Goal: Information Seeking & Learning: Learn about a topic

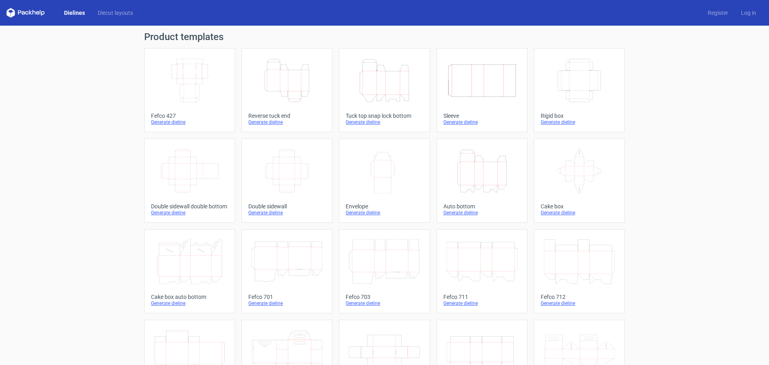
click at [492, 178] on icon "Height Depth Width" at bounding box center [481, 171] width 71 height 45
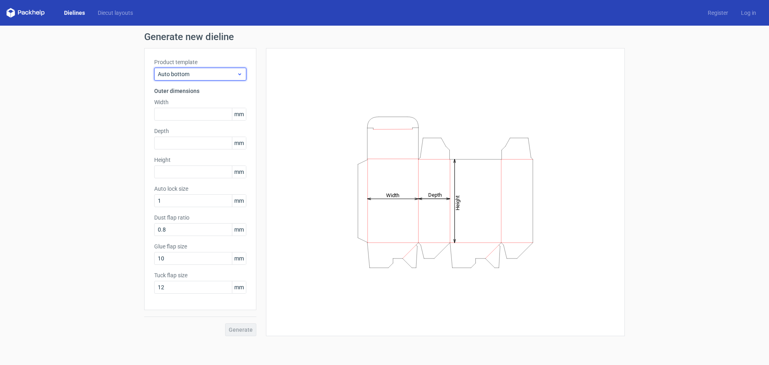
click at [220, 74] on span "Auto bottom" at bounding box center [197, 74] width 79 height 8
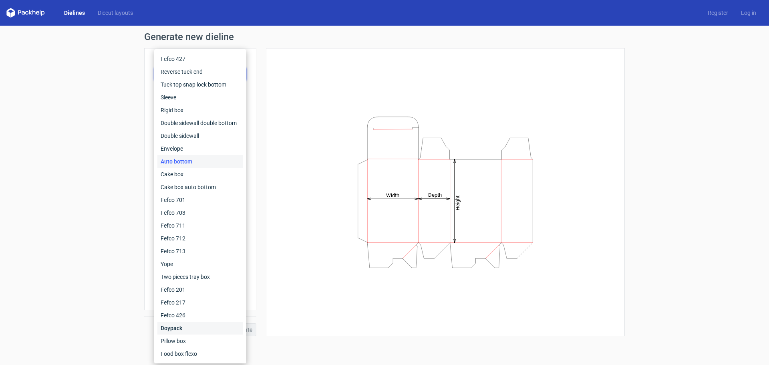
click at [193, 326] on div "Doypack" at bounding box center [200, 328] width 86 height 13
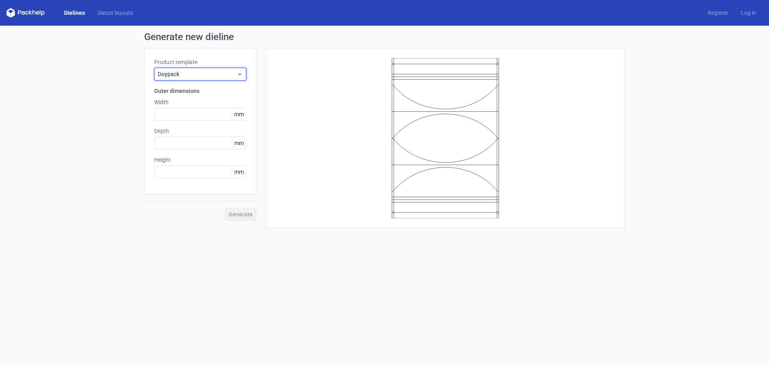
click at [210, 73] on span "Doypack" at bounding box center [197, 74] width 79 height 8
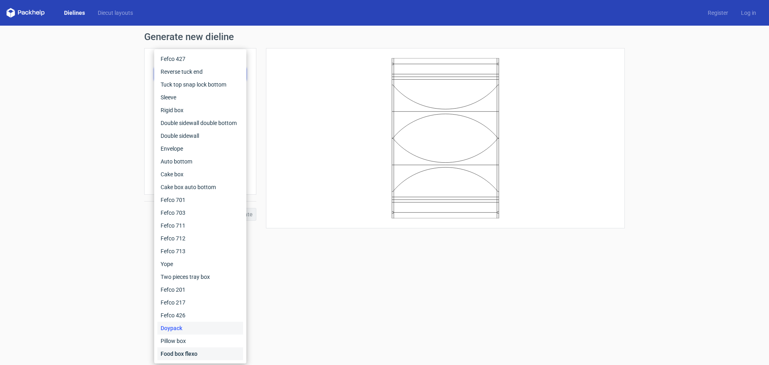
click at [185, 354] on div "Food box flexo" at bounding box center [200, 353] width 86 height 13
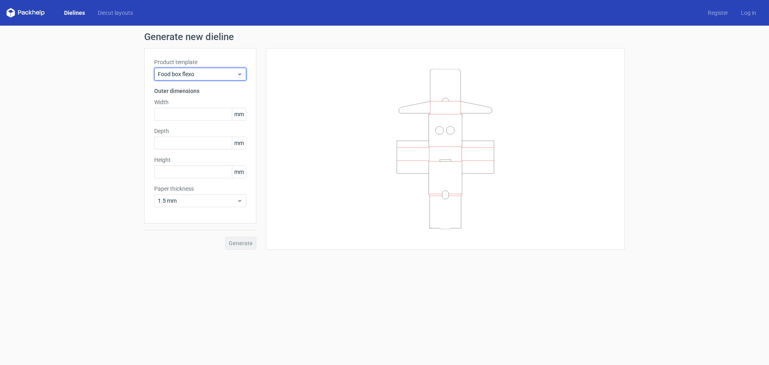
click at [199, 71] on span "Food box flexo" at bounding box center [197, 74] width 79 height 8
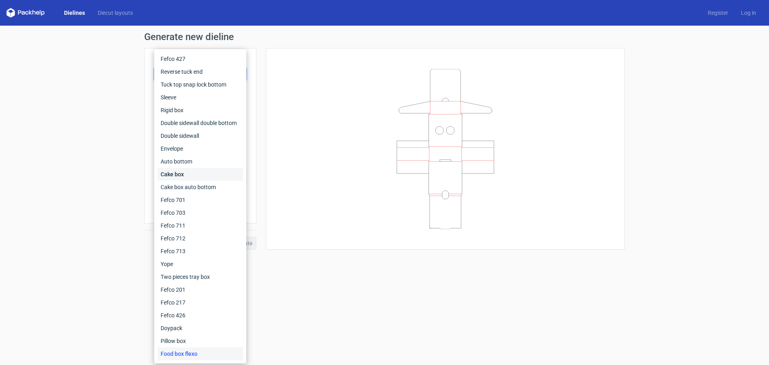
click at [199, 174] on div "Cake box" at bounding box center [200, 174] width 86 height 13
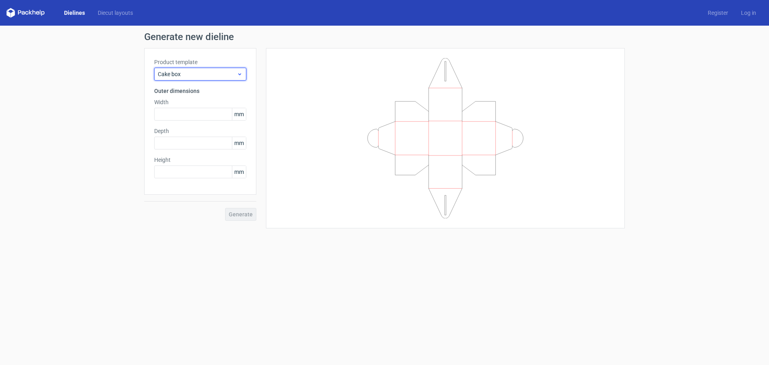
click at [211, 77] on span "Cake box" at bounding box center [197, 74] width 79 height 8
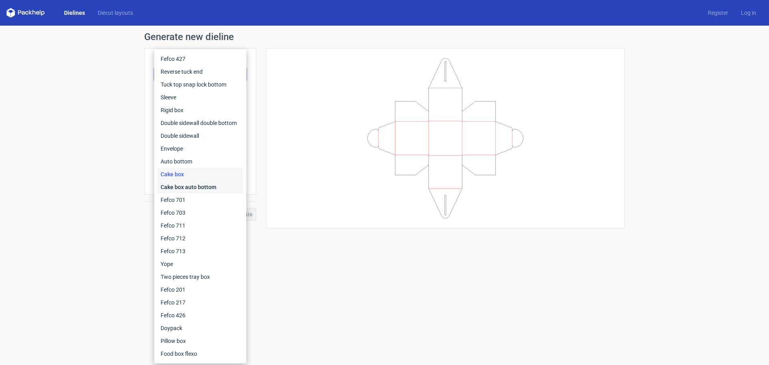
click at [205, 189] on div "Cake box auto bottom" at bounding box center [200, 187] width 86 height 13
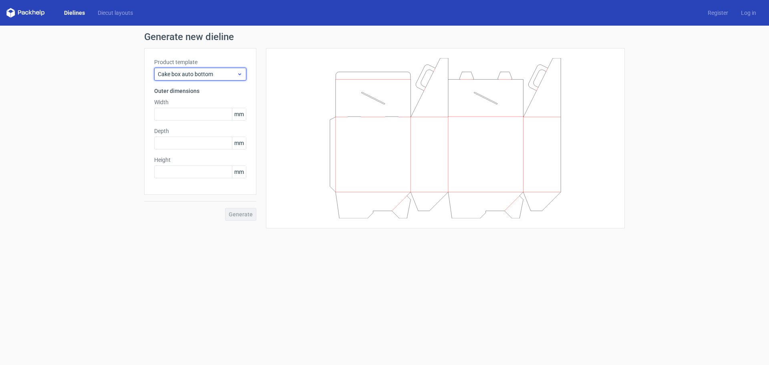
click at [223, 76] on span "Cake box auto bottom" at bounding box center [197, 74] width 79 height 8
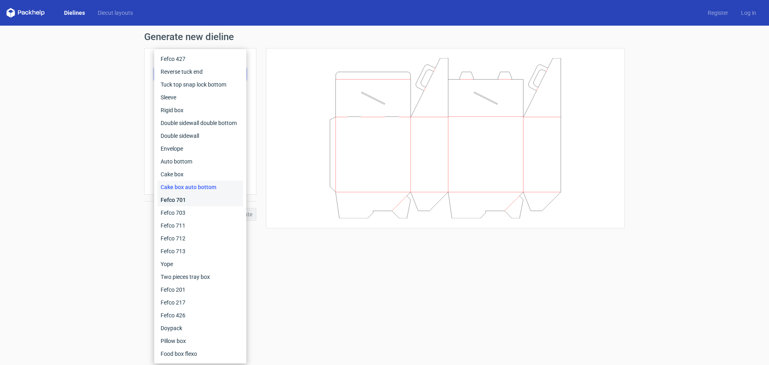
click at [193, 199] on div "Fefco 701" at bounding box center [200, 199] width 86 height 13
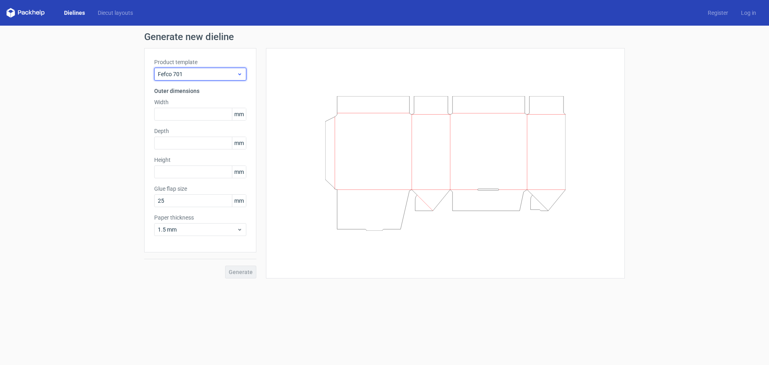
click at [204, 73] on span "Fefco 701" at bounding box center [197, 74] width 79 height 8
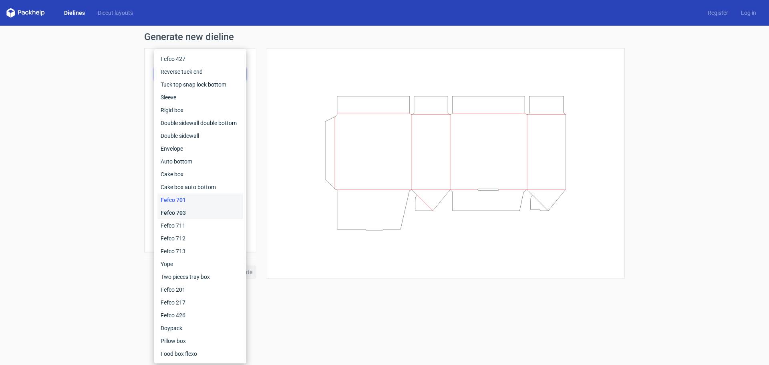
click at [186, 213] on div "Fefco 703" at bounding box center [200, 212] width 86 height 13
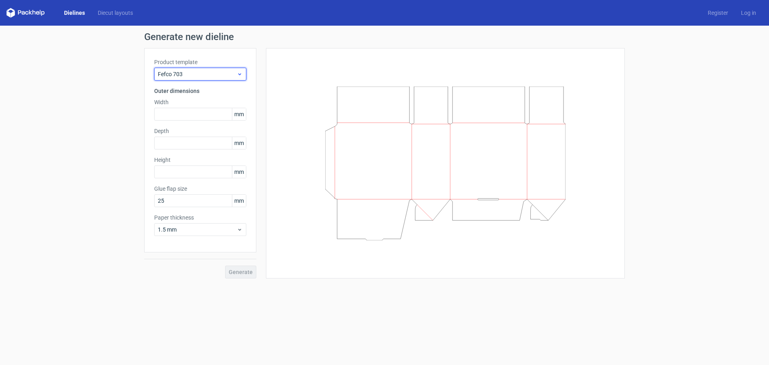
click at [209, 76] on span "Fefco 703" at bounding box center [197, 74] width 79 height 8
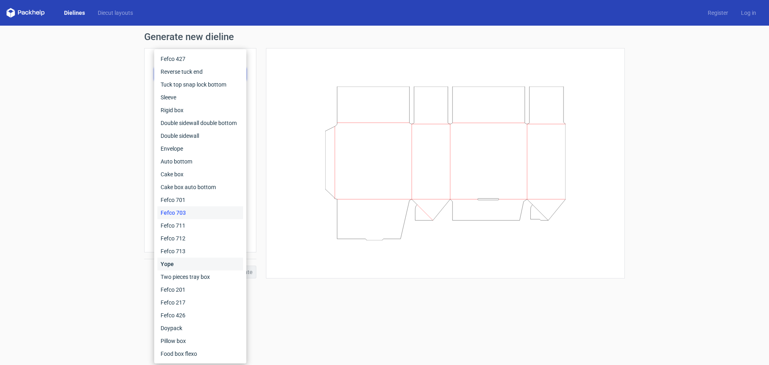
click at [193, 261] on div "Yope" at bounding box center [200, 263] width 86 height 13
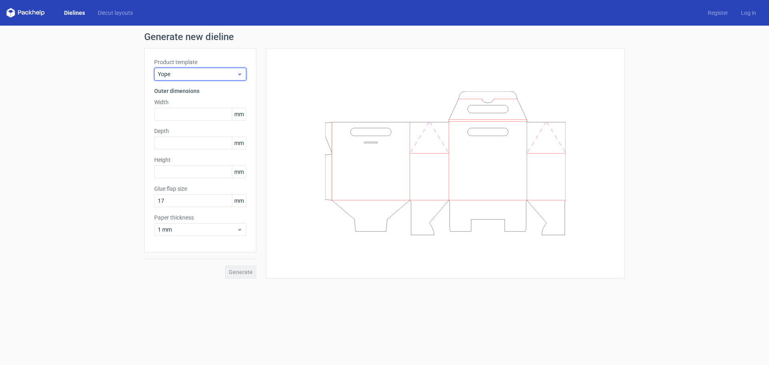
click at [201, 77] on span "Yope" at bounding box center [197, 74] width 79 height 8
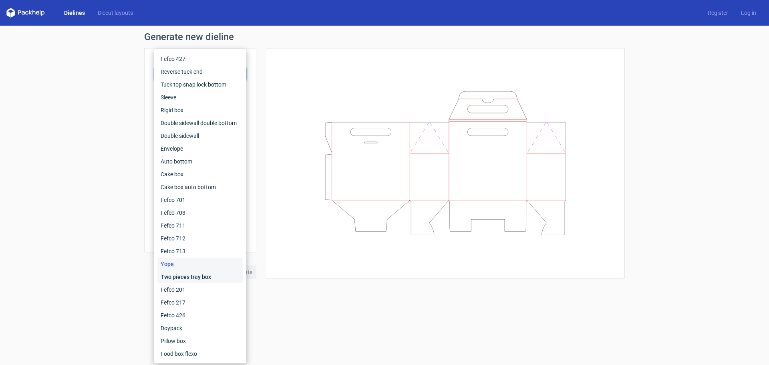
click at [204, 272] on div "Two pieces tray box" at bounding box center [200, 276] width 86 height 13
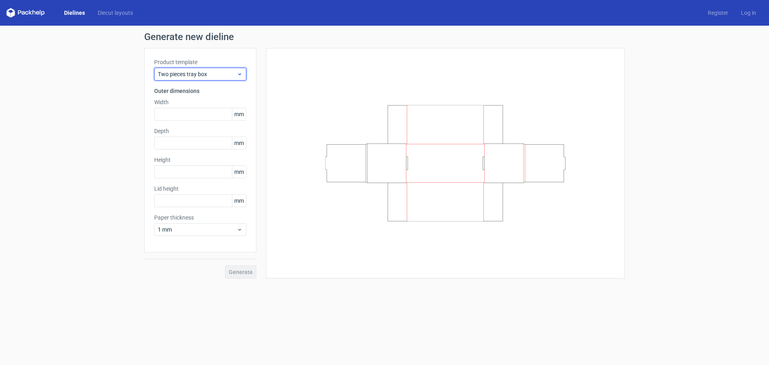
click at [216, 72] on span "Two pieces tray box" at bounding box center [197, 74] width 79 height 8
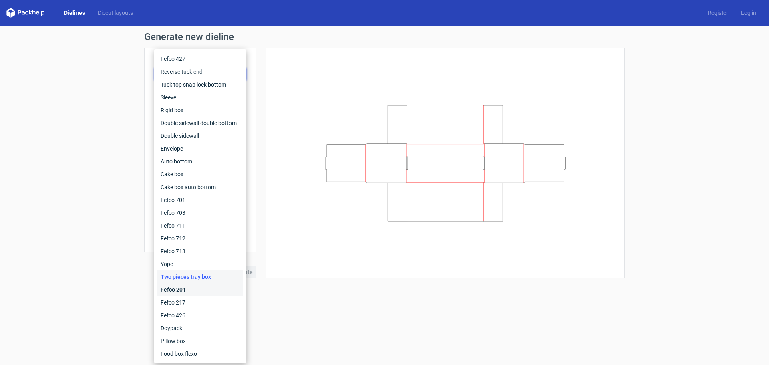
click at [193, 286] on div "Fefco 201" at bounding box center [200, 289] width 86 height 13
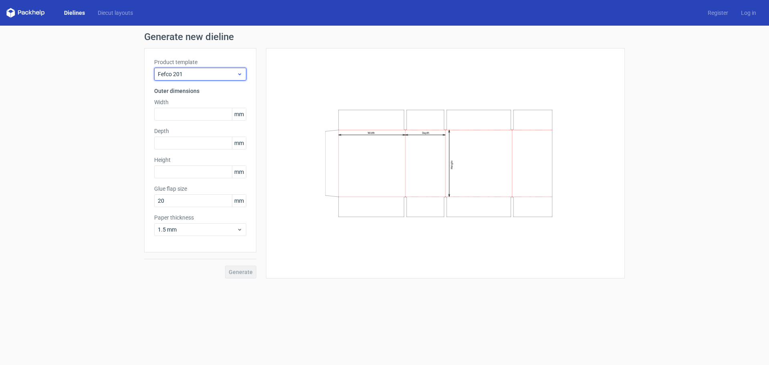
click at [205, 74] on span "Fefco 201" at bounding box center [197, 74] width 79 height 8
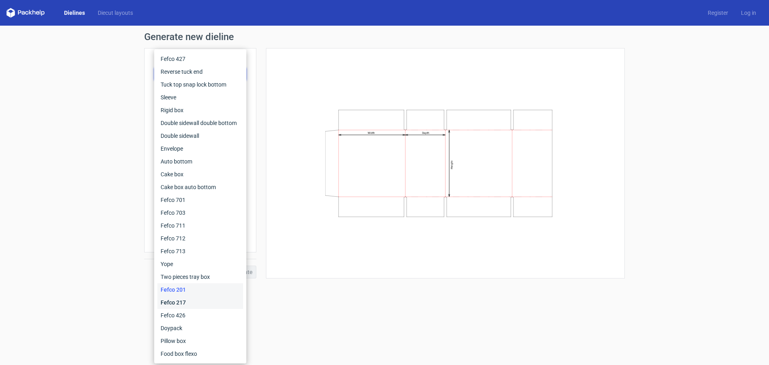
click at [187, 303] on div "Fefco 217" at bounding box center [200, 302] width 86 height 13
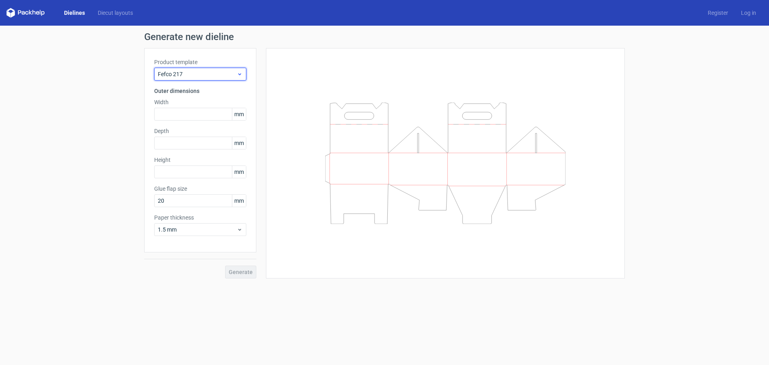
click at [217, 75] on span "Fefco 217" at bounding box center [197, 74] width 79 height 8
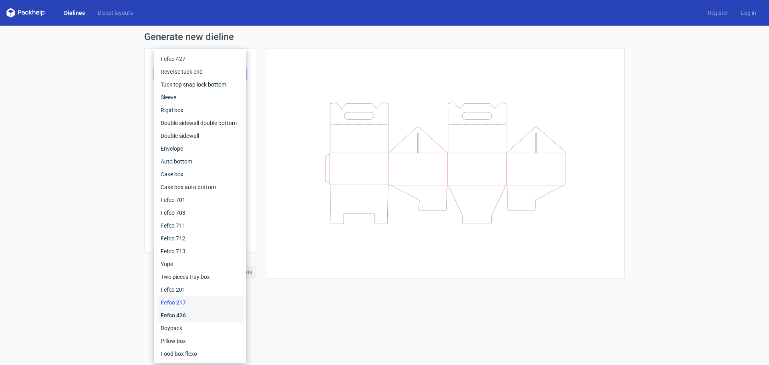
click at [188, 316] on div "Fefco 426" at bounding box center [200, 315] width 86 height 13
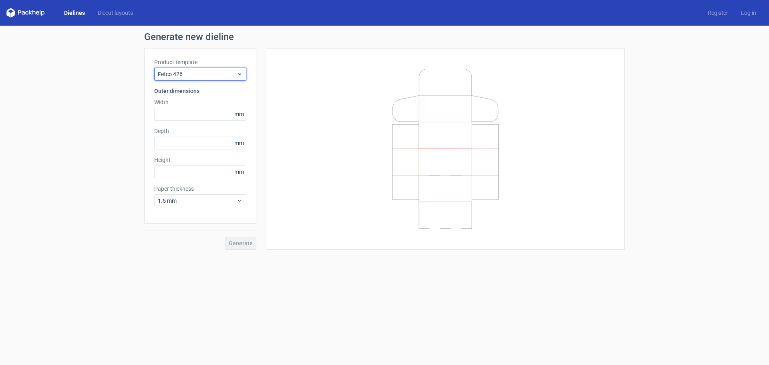
click at [214, 73] on span "Fefco 426" at bounding box center [197, 74] width 79 height 8
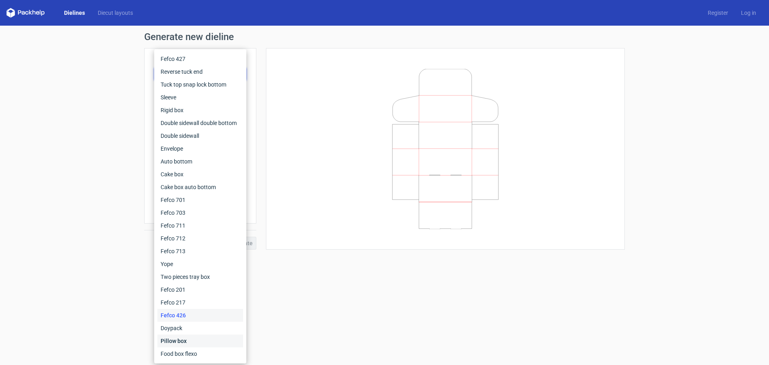
click at [183, 338] on div "Pillow box" at bounding box center [200, 340] width 86 height 13
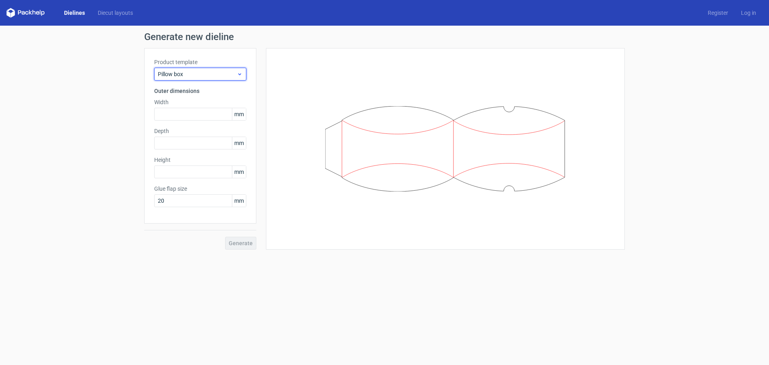
click at [207, 72] on span "Pillow box" at bounding box center [197, 74] width 79 height 8
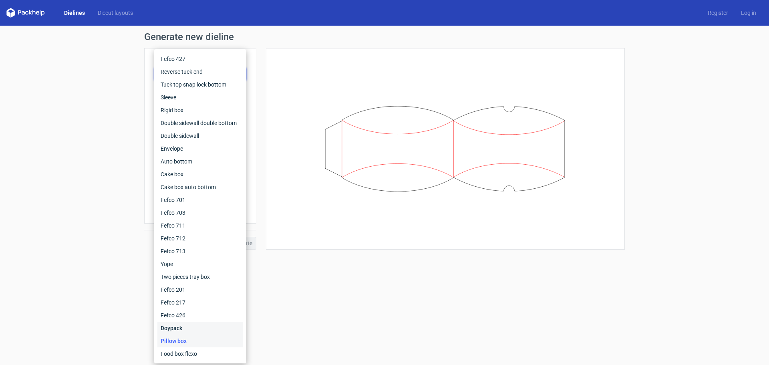
click at [187, 328] on div "Doypack" at bounding box center [200, 328] width 86 height 13
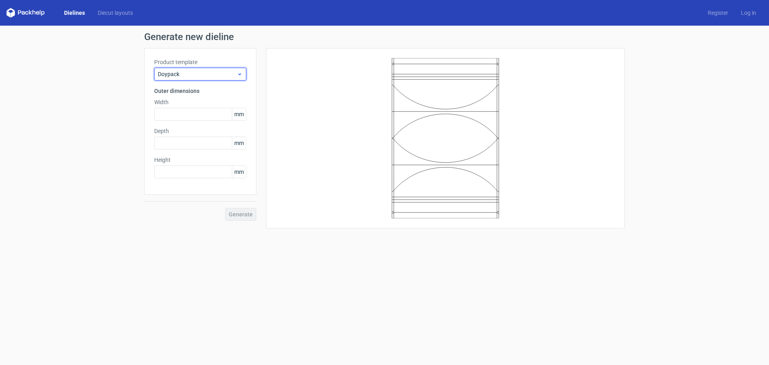
click at [213, 76] on span "Doypack" at bounding box center [197, 74] width 79 height 8
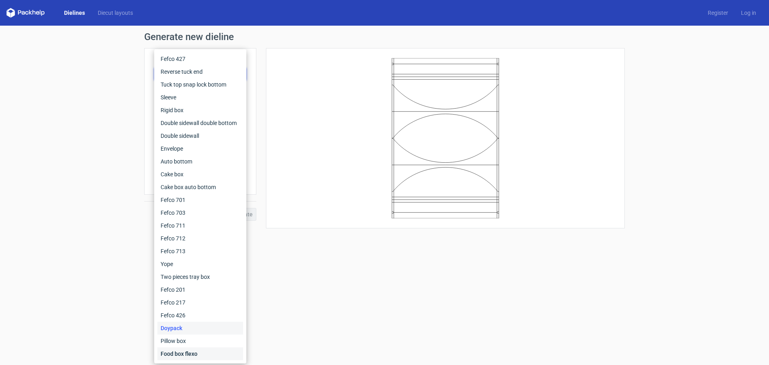
click at [193, 352] on div "Food box flexo" at bounding box center [200, 353] width 86 height 13
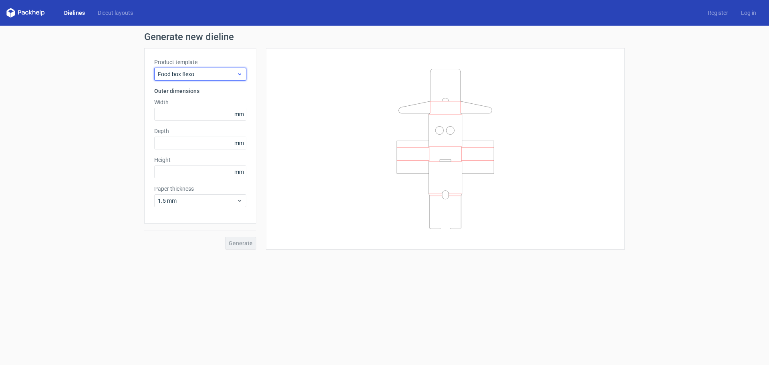
click at [216, 75] on span "Food box flexo" at bounding box center [197, 74] width 79 height 8
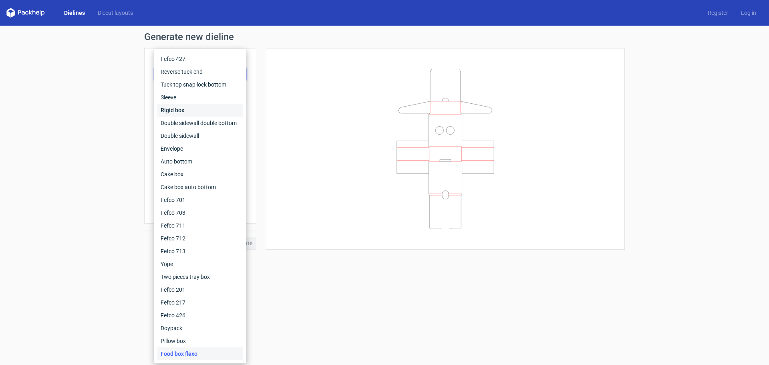
click at [187, 111] on div "Rigid box" at bounding box center [200, 110] width 86 height 13
